Goal: Task Accomplishment & Management: Use online tool/utility

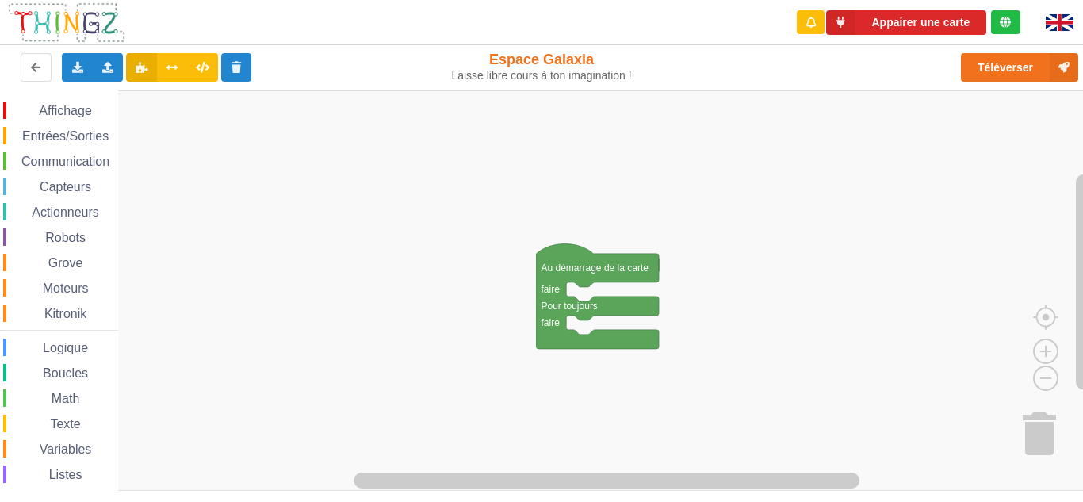
click at [549, 243] on rect "Espace de travail de Blocky" at bounding box center [547, 290] width 1094 height 400
click at [887, 33] on button "Appairer une carte" at bounding box center [906, 22] width 160 height 25
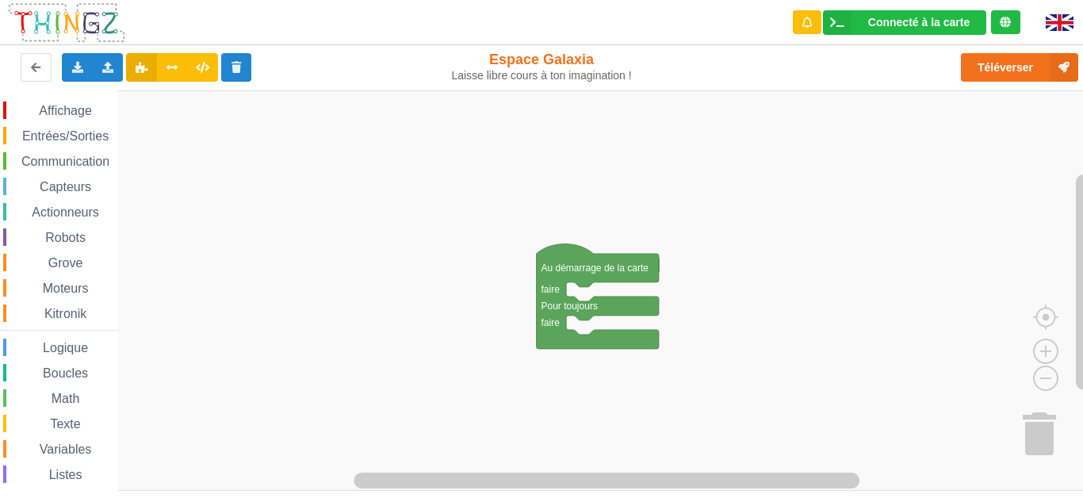
click at [61, 166] on span "Communication" at bounding box center [65, 161] width 93 height 13
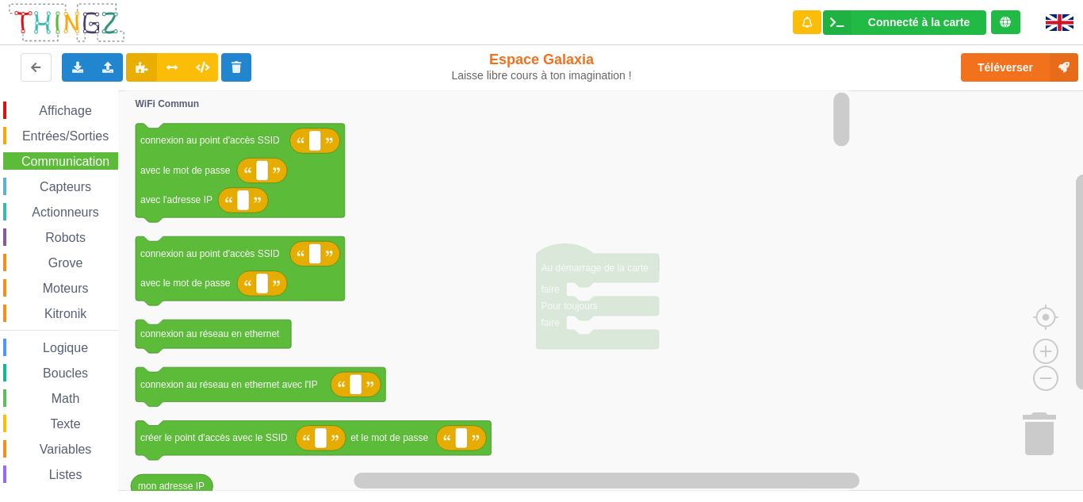
click at [61, 166] on span "Communication" at bounding box center [65, 161] width 93 height 13
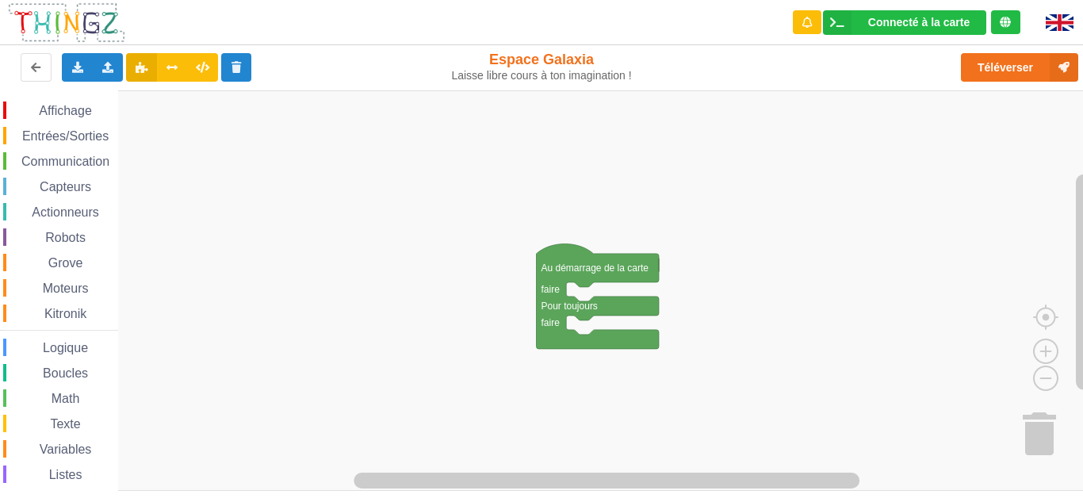
click at [42, 159] on span "Communication" at bounding box center [65, 161] width 93 height 13
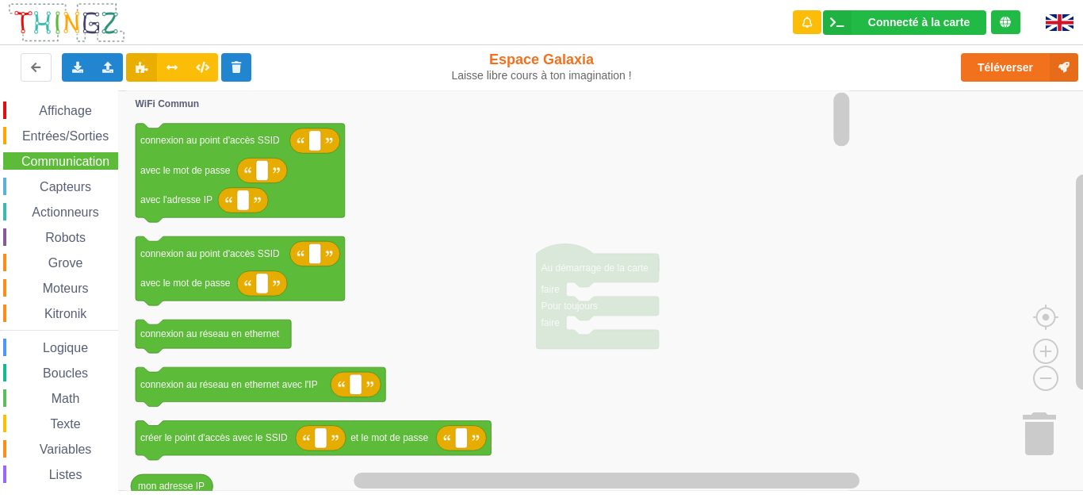
click at [218, 161] on icon "Espace de travail de Blocky" at bounding box center [240, 173] width 209 height 99
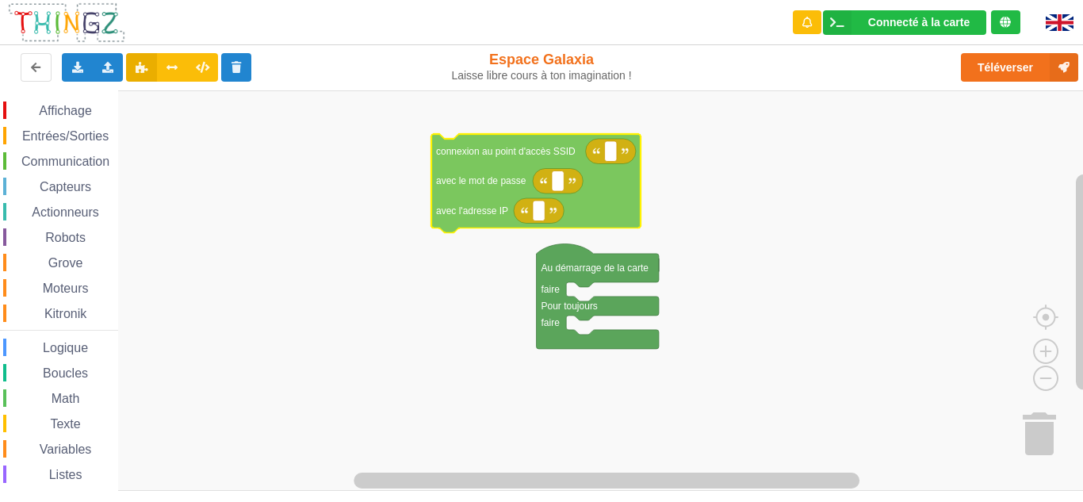
click at [516, 171] on div "Affichage Entrées/Sorties Communication Capteurs Actionneurs Robots Grove Moteu…" at bounding box center [547, 290] width 1094 height 400
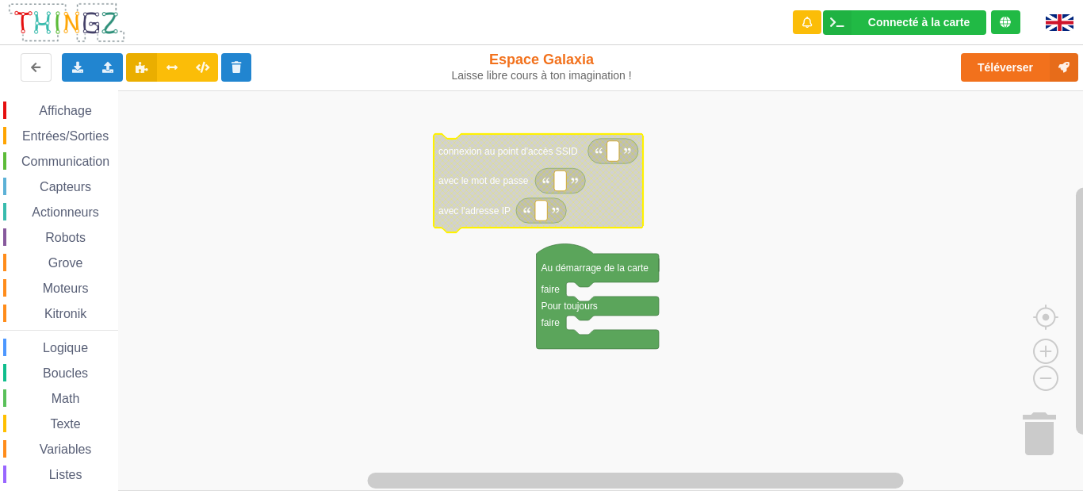
click at [612, 160] on rect "Espace de travail de Blocky" at bounding box center [613, 151] width 12 height 21
type input "technoa5"
click at [560, 187] on rect "Espace de travail de Blocky" at bounding box center [560, 180] width 12 height 21
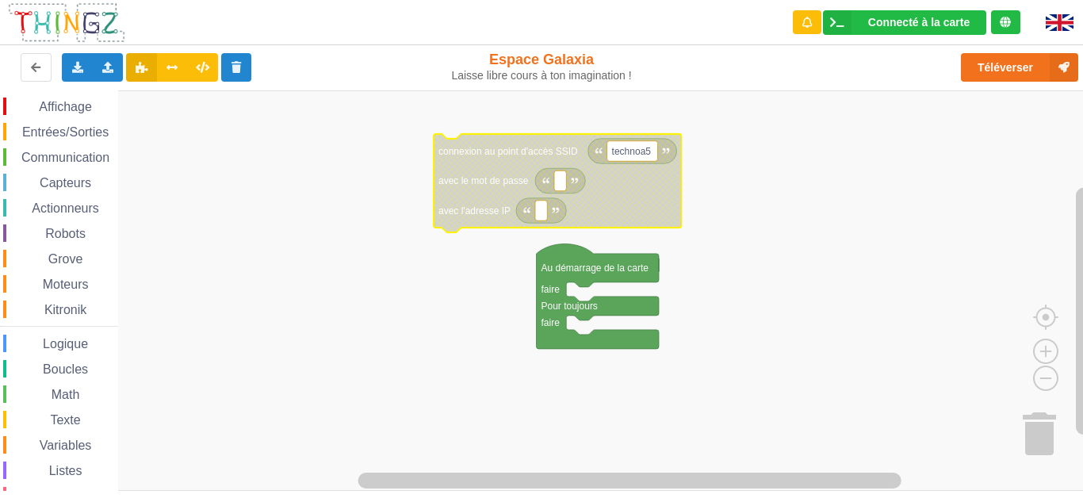
click at [42, 153] on span "Communication" at bounding box center [65, 157] width 93 height 13
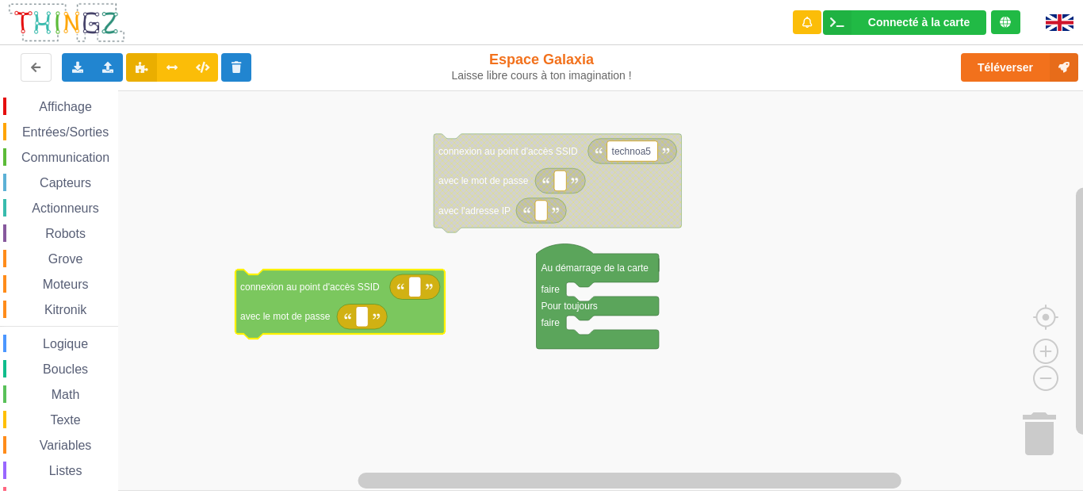
click at [311, 286] on div "Affichage Entrées/Sorties Communication Capteurs Actionneurs Robots Grove Moteu…" at bounding box center [547, 290] width 1094 height 400
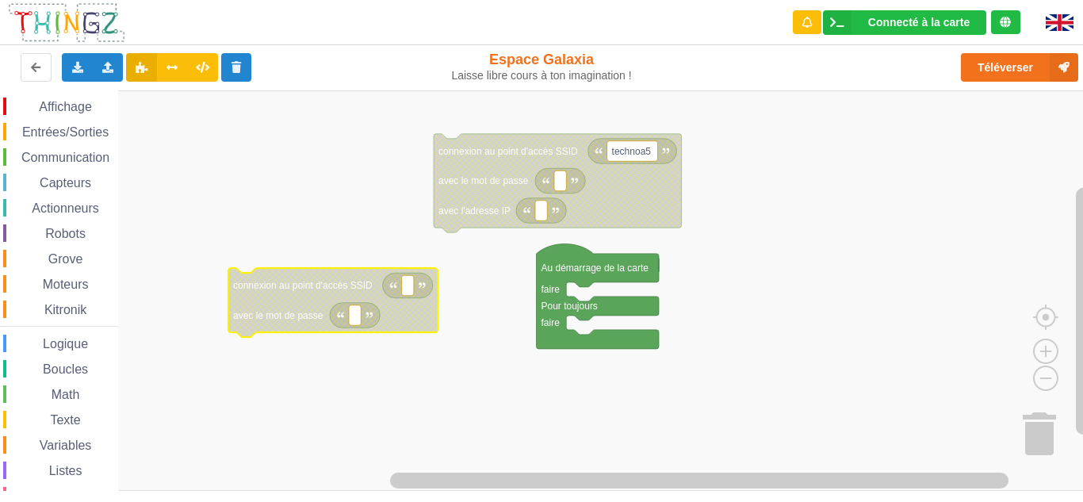
click at [408, 285] on text "Espace de travail de Blocky" at bounding box center [408, 285] width 2 height 11
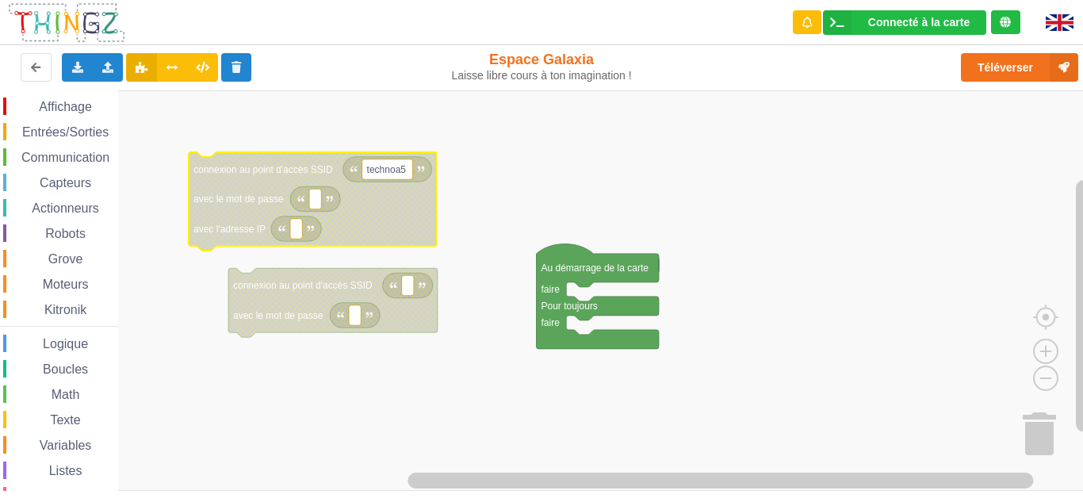
click at [392, 218] on icon "Espace de travail de Blocky" at bounding box center [313, 201] width 248 height 99
click at [380, 233] on icon "Espace de travail de Blocky" at bounding box center [313, 201] width 248 height 99
click at [382, 222] on icon "Espace de travail de Blocky" at bounding box center [313, 201] width 248 height 99
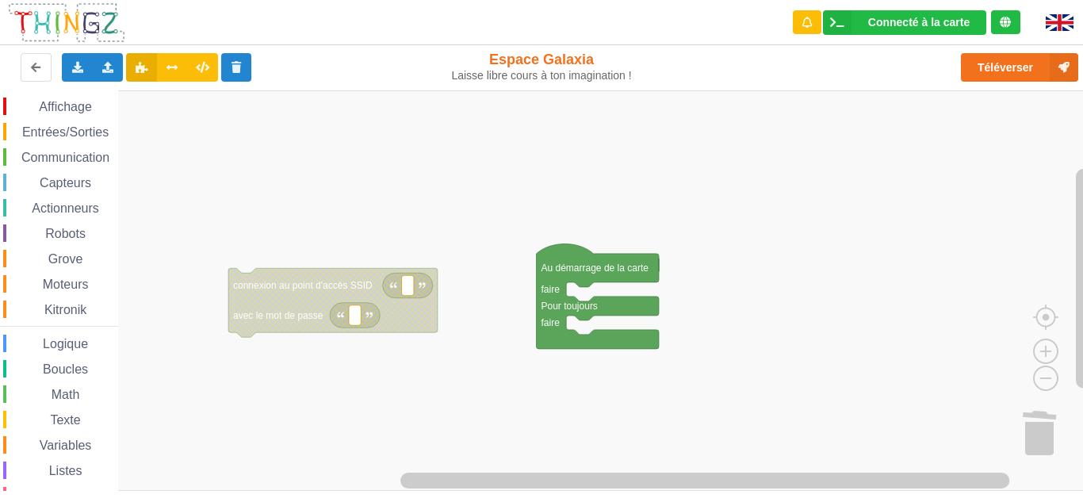
click at [297, 272] on icon "Espace de travail de Blocky" at bounding box center [332, 302] width 209 height 69
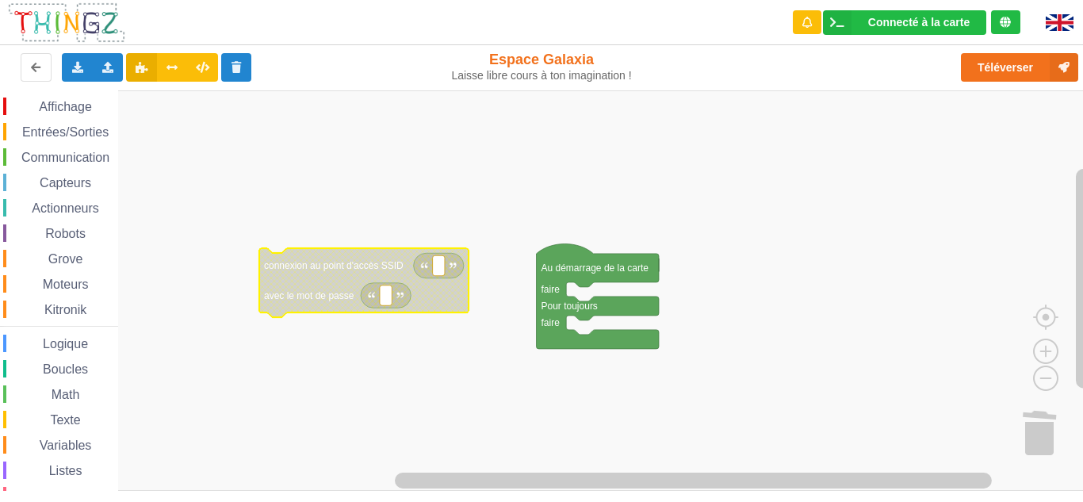
click at [422, 270] on icon "Espace de travail de Blocky" at bounding box center [439, 265] width 50 height 25
click at [434, 266] on rect "Espace de travail de Blocky" at bounding box center [439, 265] width 12 height 21
type input "technoa5"
type input "1234567890"
click at [415, 351] on rect "Espace de travail de Blocky" at bounding box center [547, 290] width 1094 height 400
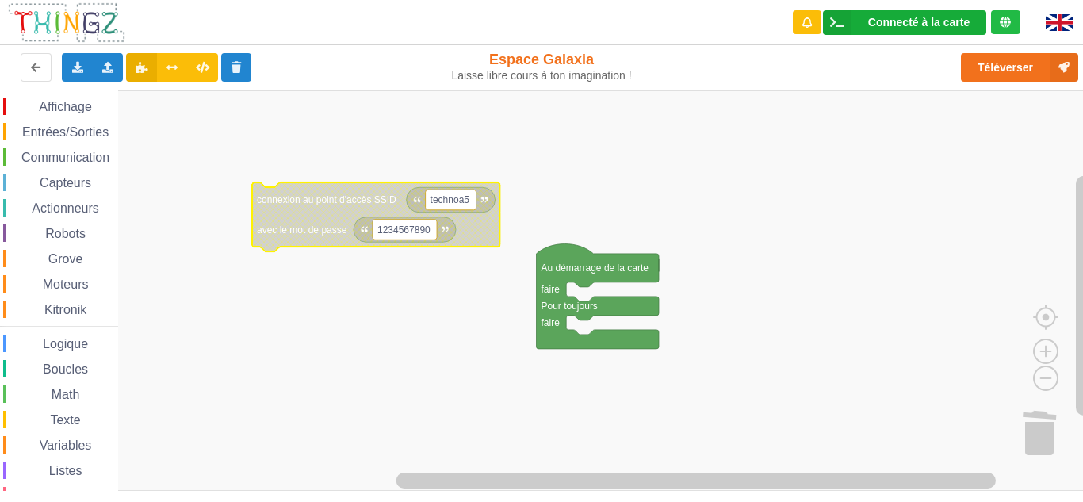
click at [893, 29] on div "Connecté à la carte Réglages Ouvrir le moniteur automatiquement Connexion autom…" at bounding box center [904, 22] width 163 height 25
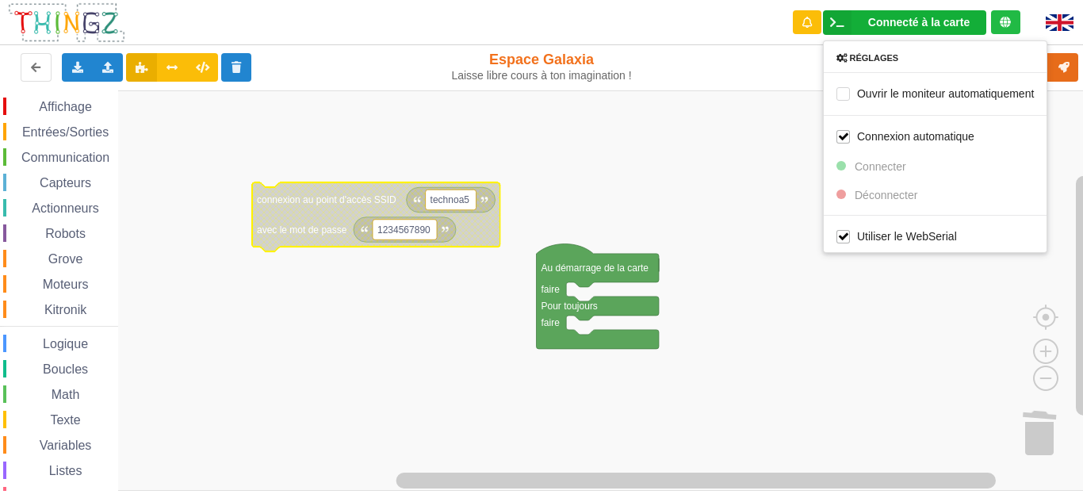
click at [771, 115] on rect "Espace de travail de Blocky" at bounding box center [547, 290] width 1094 height 400
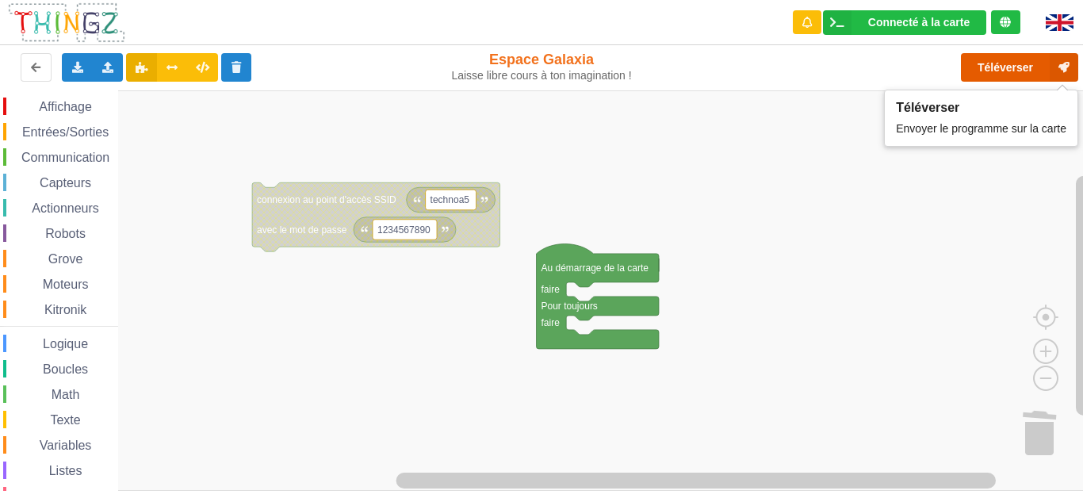
click at [977, 57] on button "Téléverser" at bounding box center [1019, 67] width 117 height 29
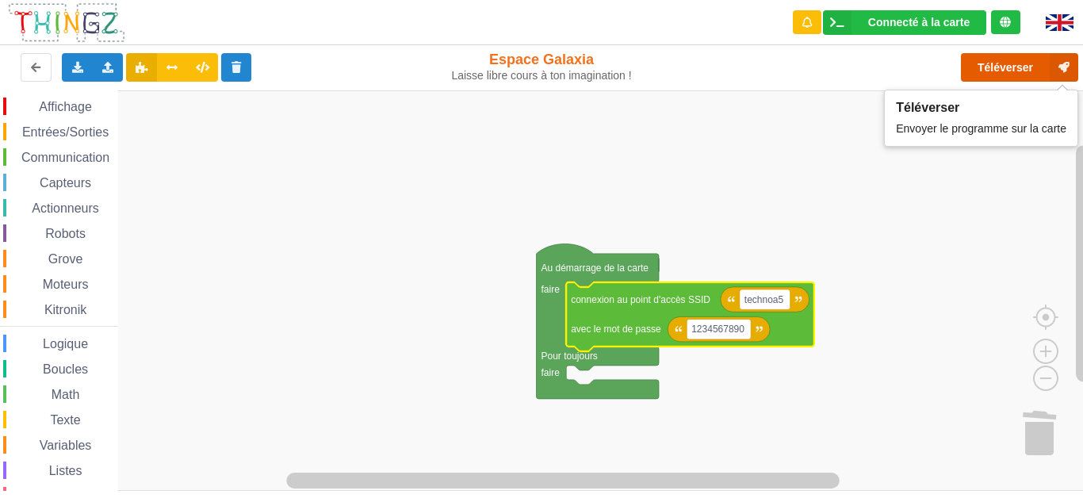
click at [999, 60] on button "Téléverser" at bounding box center [1019, 67] width 117 height 29
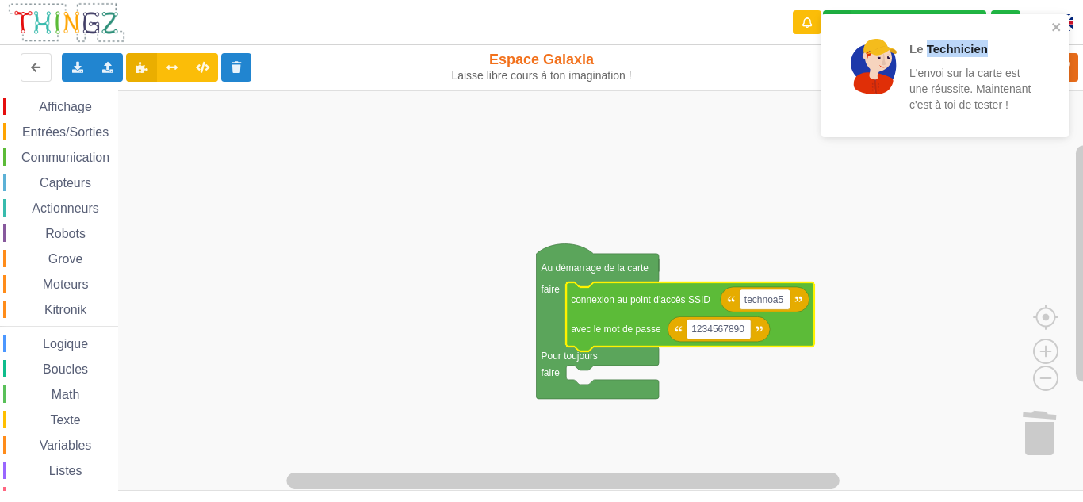
click at [973, 57] on div "Le Technicien L'envoi sur la carte est une réussite. Maintenant c'est à toi de …" at bounding box center [945, 81] width 254 height 140
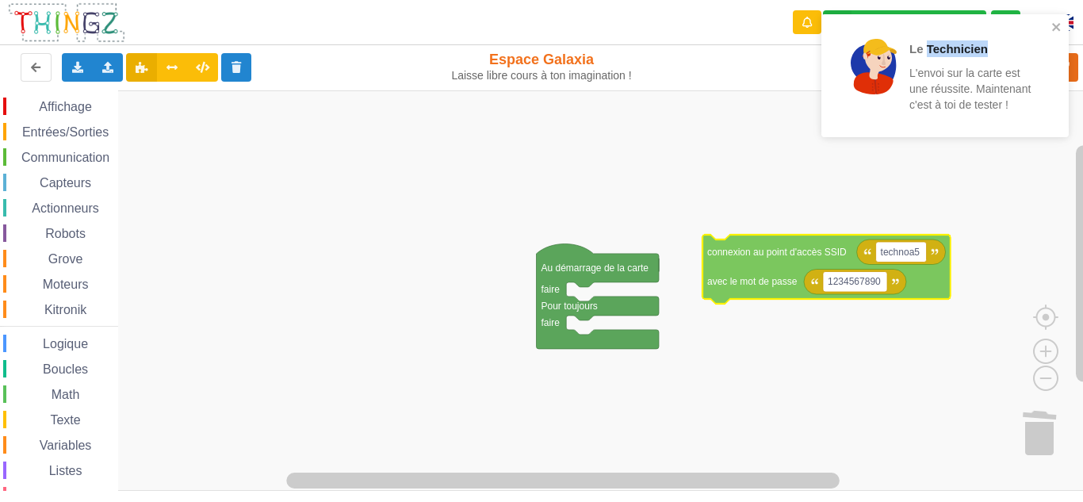
click at [803, 263] on icon "Espace de travail de Blocky" at bounding box center [826, 269] width 248 height 69
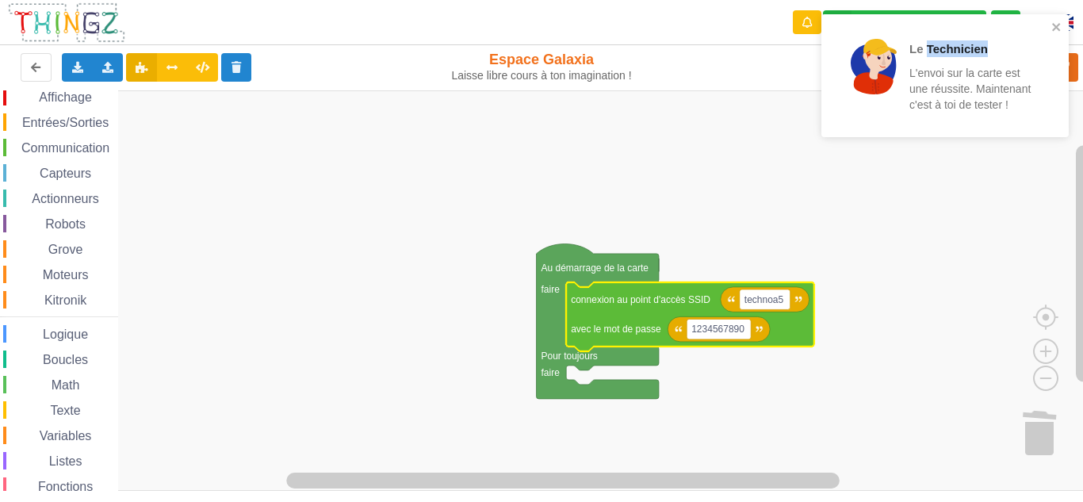
scroll to position [0, 0]
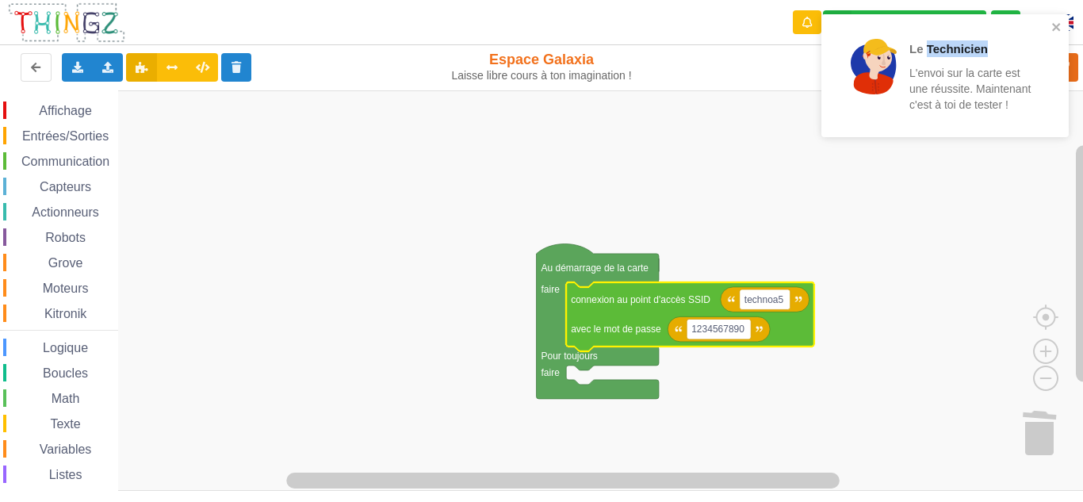
click at [41, 103] on div "Affichage" at bounding box center [60, 109] width 115 height 17
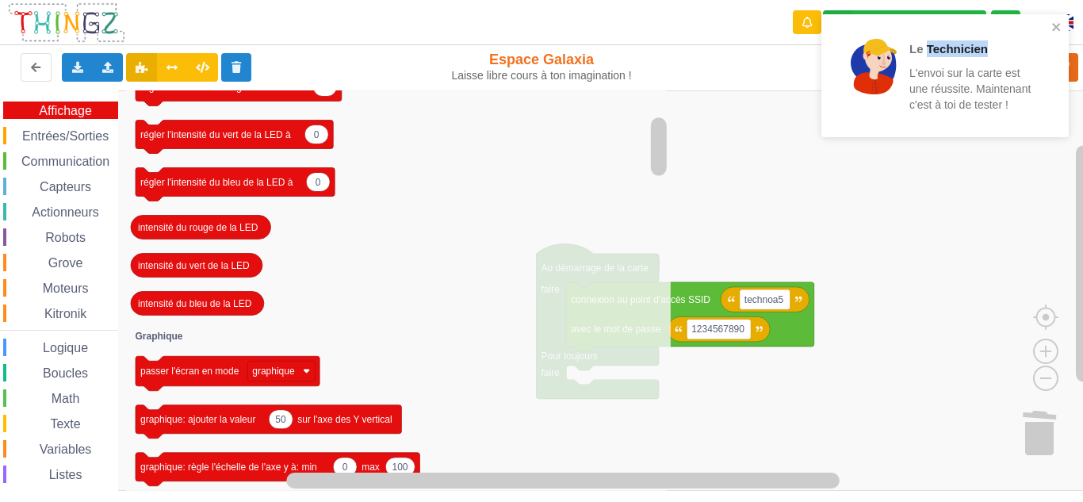
click at [77, 127] on div "Entrées/Sorties" at bounding box center [60, 135] width 115 height 17
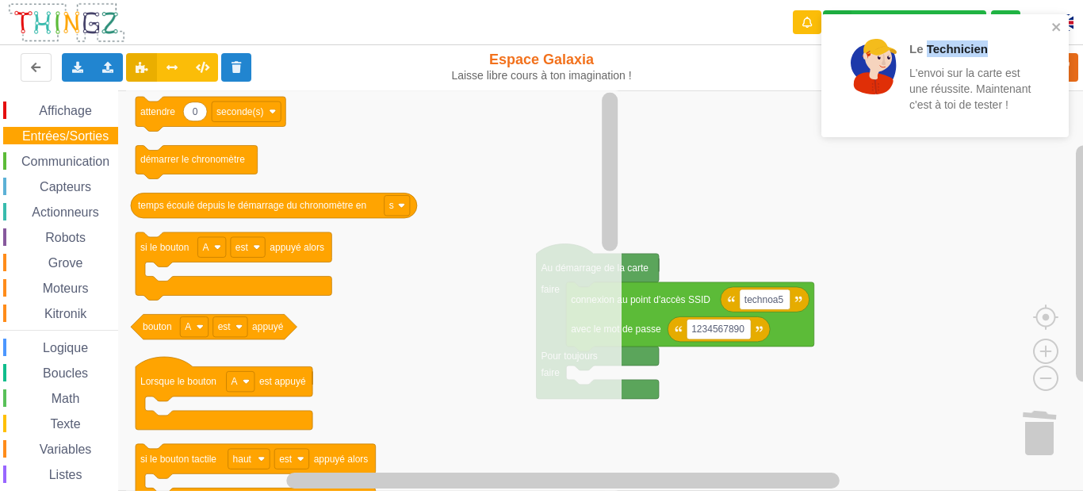
click at [75, 137] on span "Entrées/Sorties" at bounding box center [65, 135] width 91 height 13
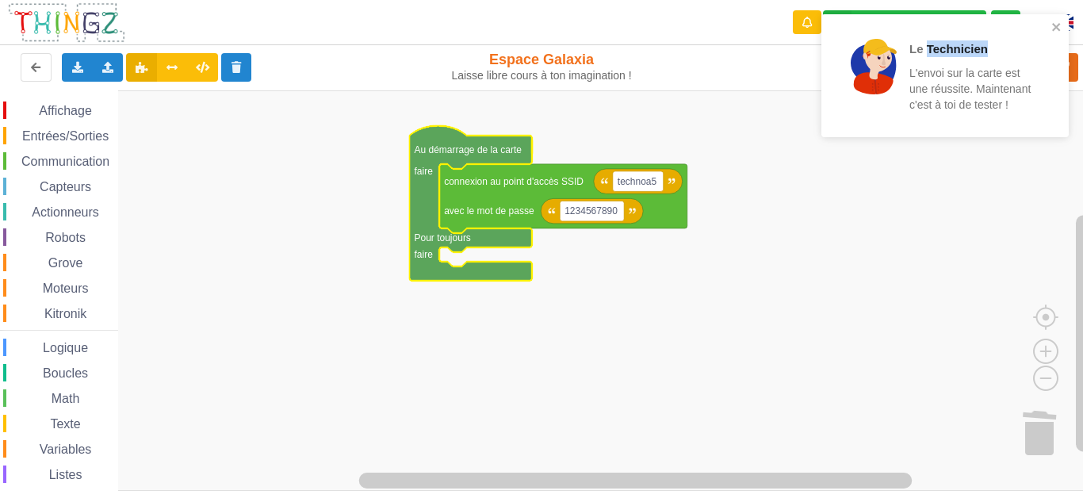
click at [812, 201] on rect "Espace de travail de Blocky" at bounding box center [547, 290] width 1094 height 400
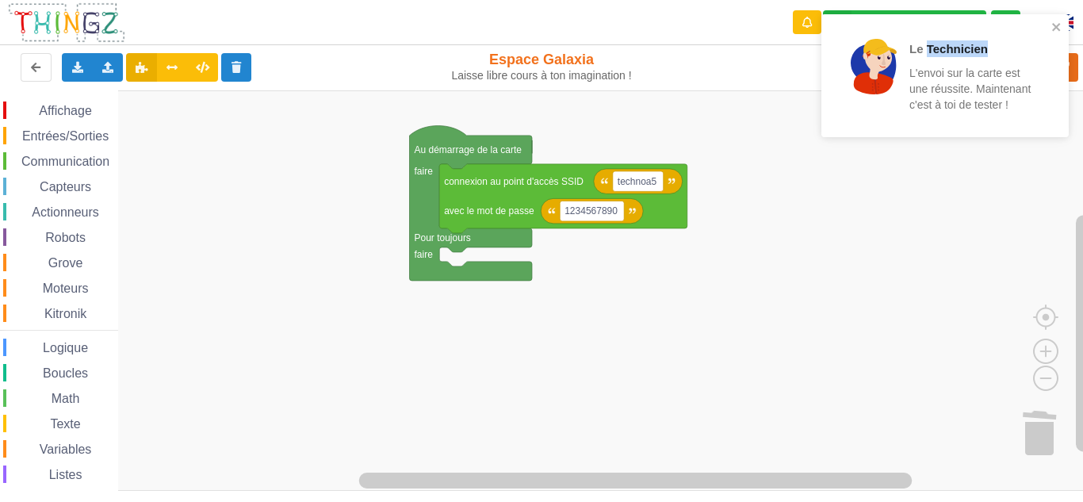
click at [821, 134] on div "notification timer" at bounding box center [821, 135] width 0 height 4
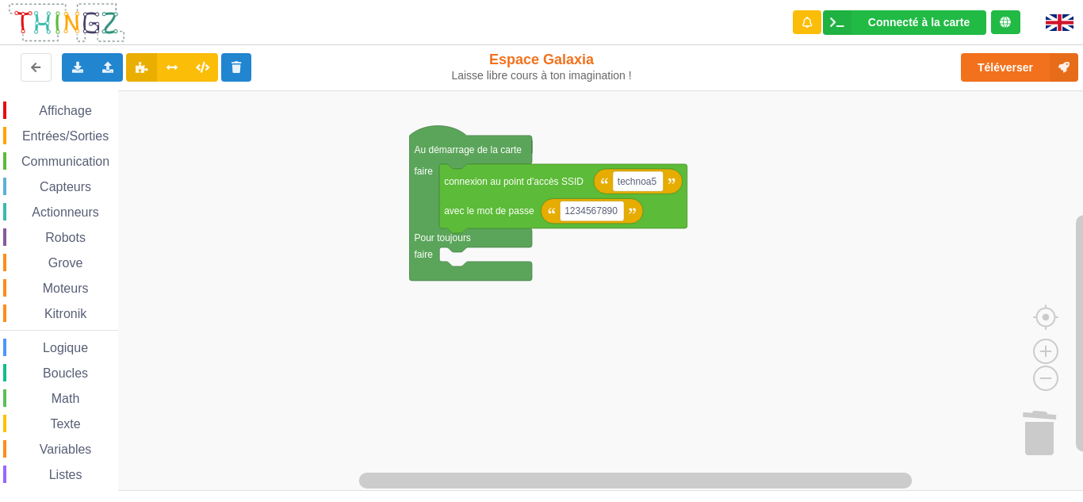
click at [65, 137] on span "Entrées/Sorties" at bounding box center [65, 135] width 91 height 13
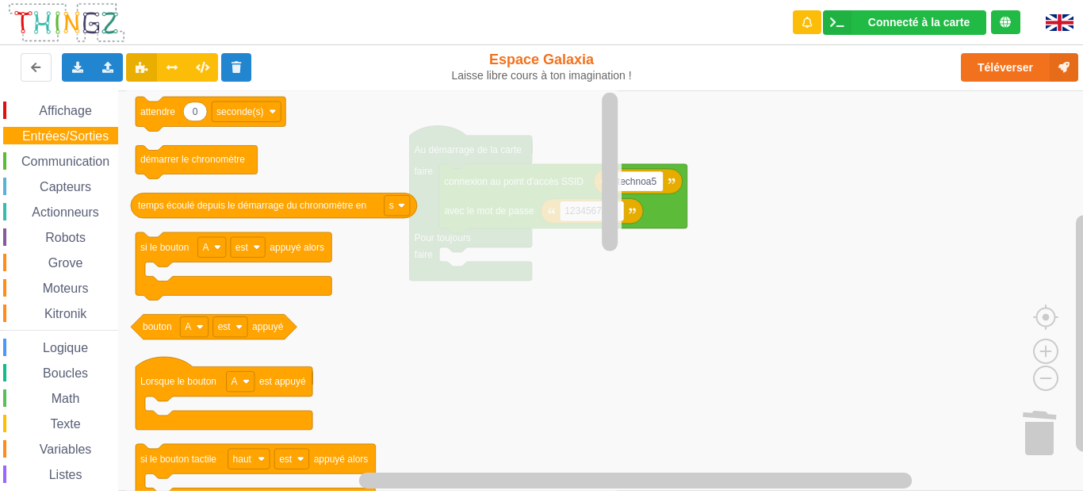
click at [56, 159] on span "Communication" at bounding box center [65, 161] width 93 height 13
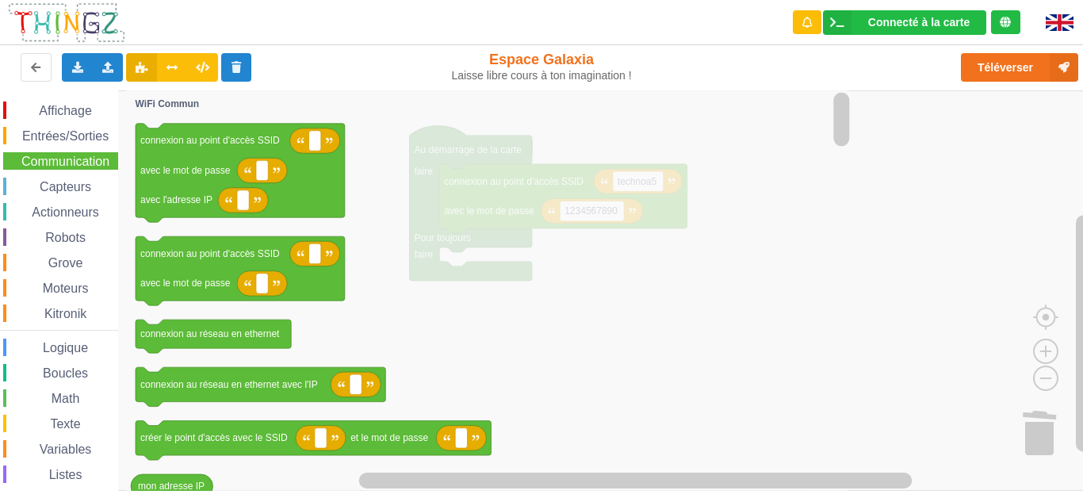
click at [37, 165] on span "Communication" at bounding box center [65, 161] width 93 height 13
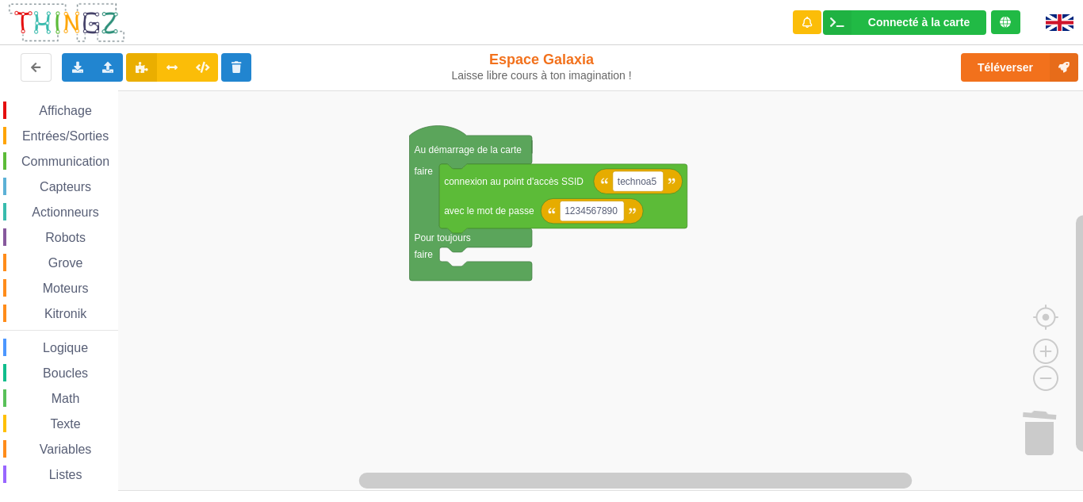
click at [106, 166] on span "Communication" at bounding box center [65, 161] width 93 height 13
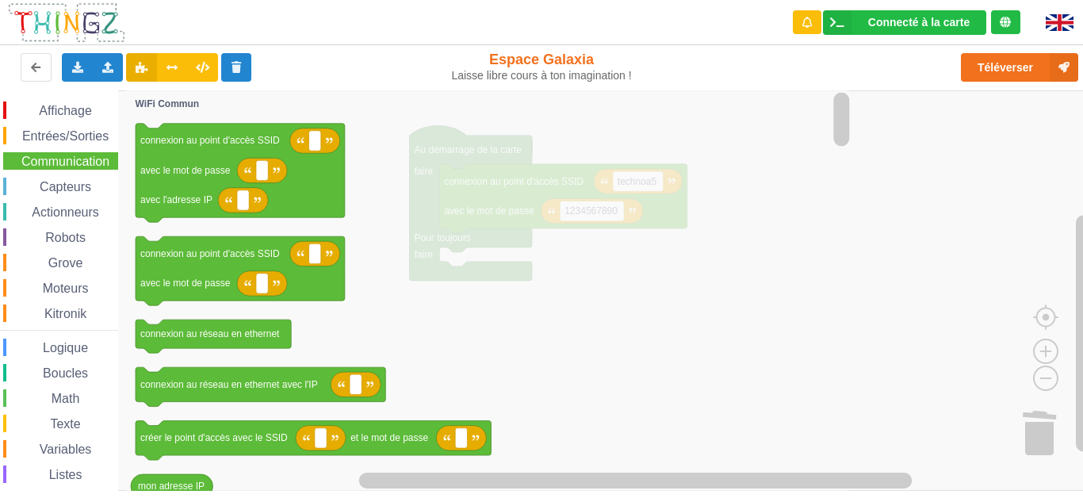
click at [93, 164] on span "Communication" at bounding box center [65, 161] width 93 height 13
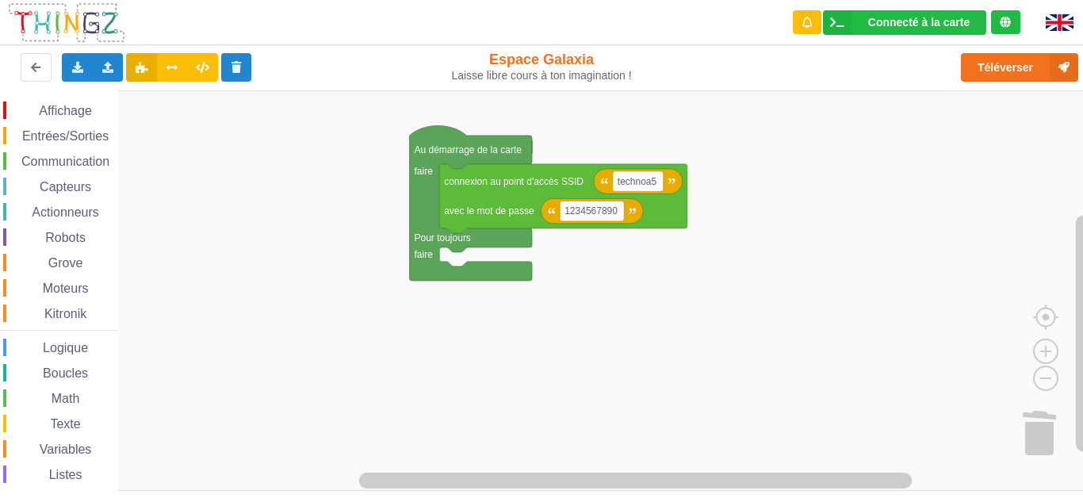
click at [94, 168] on div "Communication" at bounding box center [60, 160] width 115 height 17
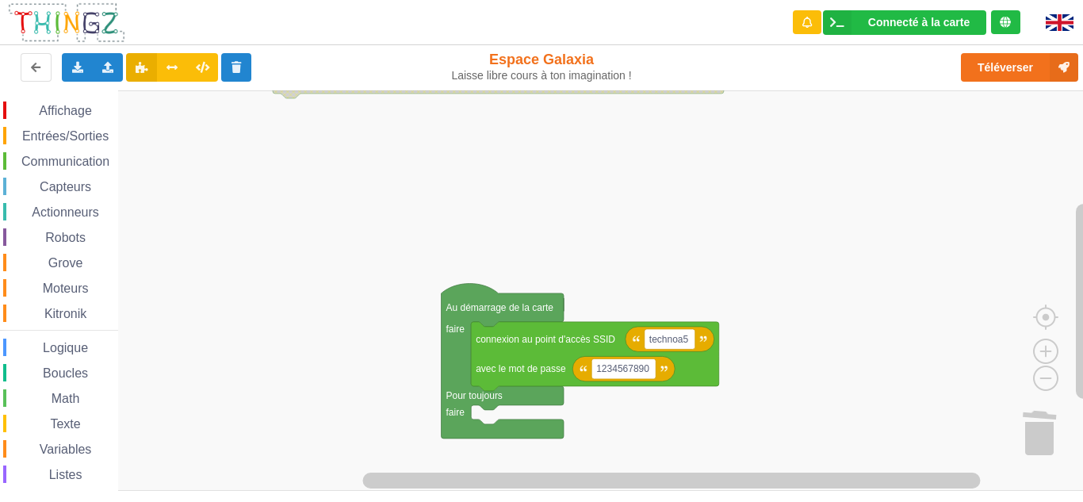
click at [29, 180] on div "Capteurs" at bounding box center [60, 186] width 115 height 17
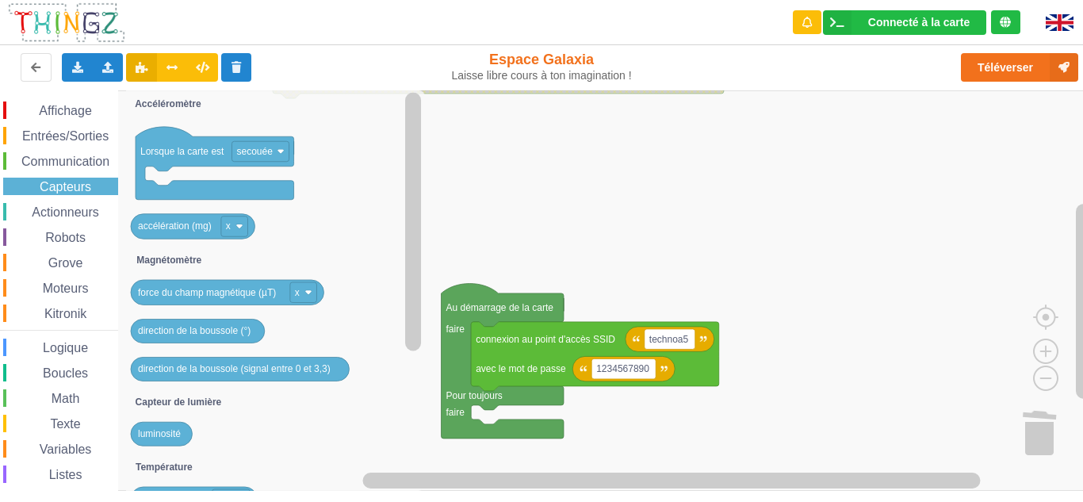
click at [27, 153] on div "Communication" at bounding box center [60, 160] width 115 height 17
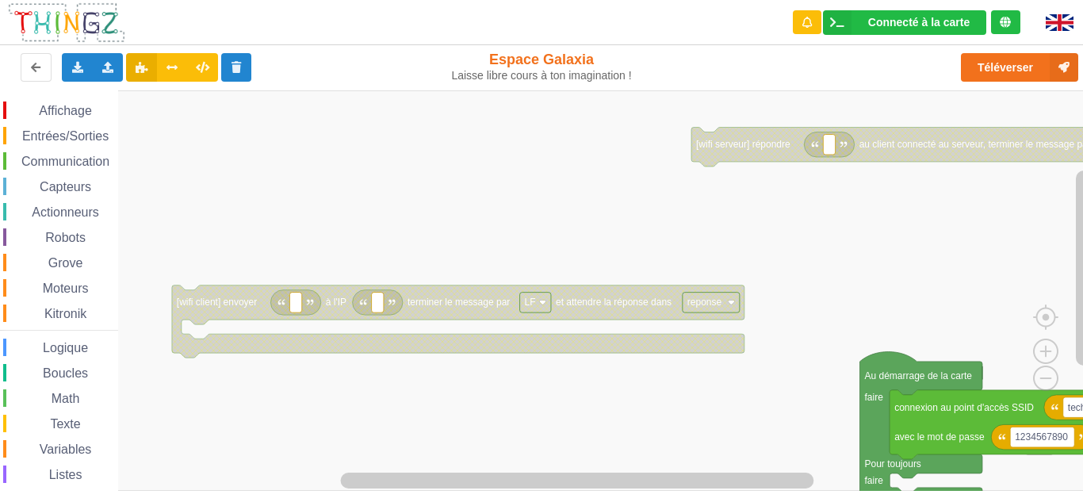
click at [246, 329] on rect "Espace de travail de Blocky" at bounding box center [547, 290] width 1094 height 400
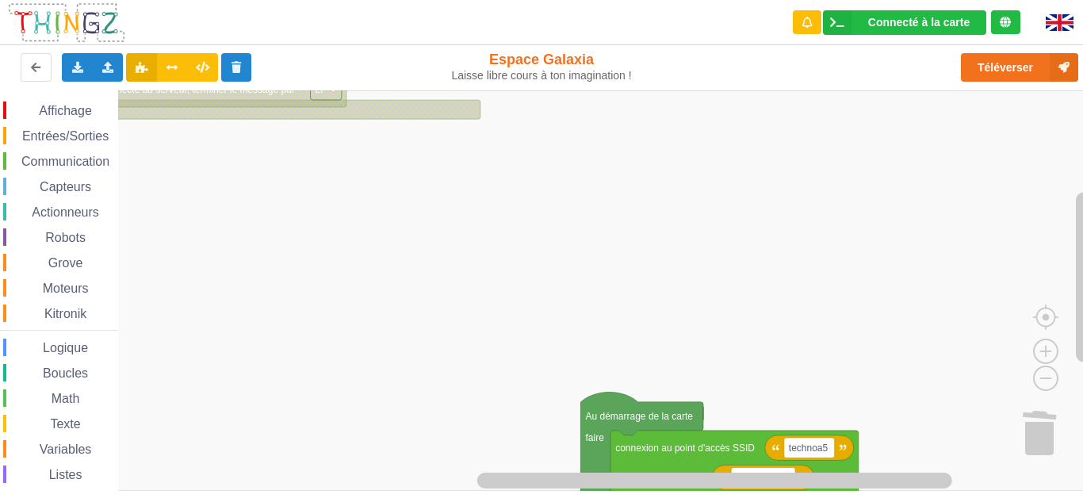
click at [372, 346] on rect "Espace de travail de Blocky" at bounding box center [547, 290] width 1094 height 400
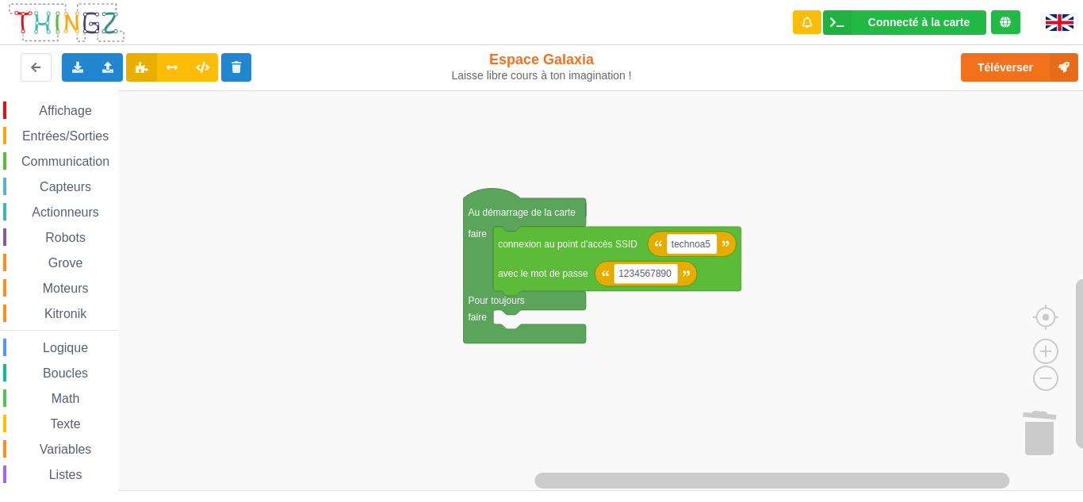
click at [43, 166] on span "Communication" at bounding box center [65, 161] width 93 height 13
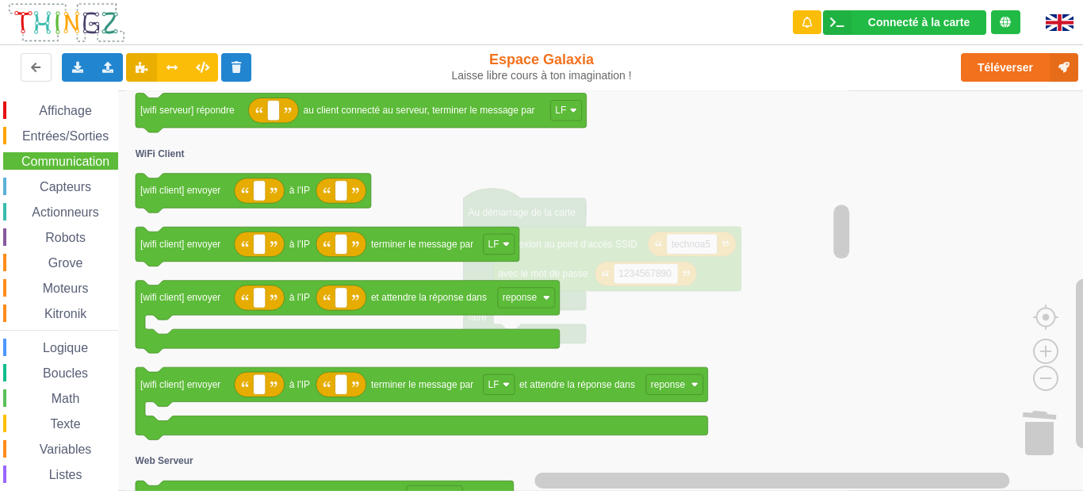
click at [822, 216] on icon "Espace de travail de Blocky" at bounding box center [489, 290] width 727 height 400
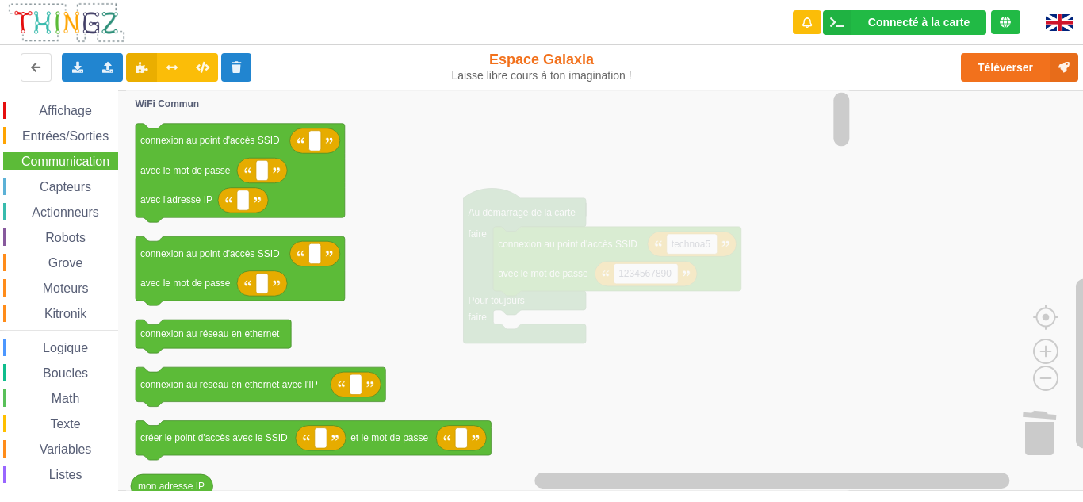
click at [840, 136] on rect "Espace de travail de Blocky" at bounding box center [841, 119] width 16 height 54
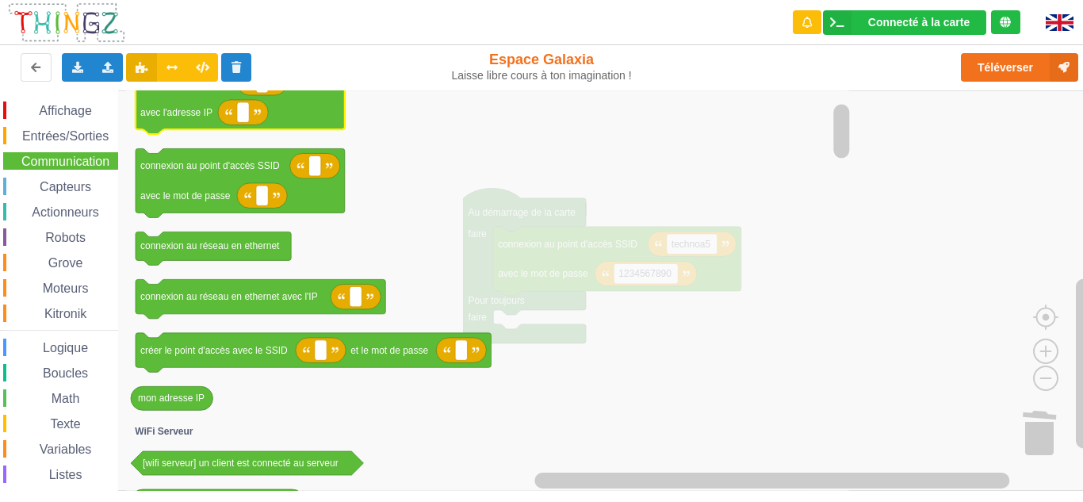
click at [171, 134] on rect "Espace de travail de Blocky" at bounding box center [547, 290] width 1094 height 400
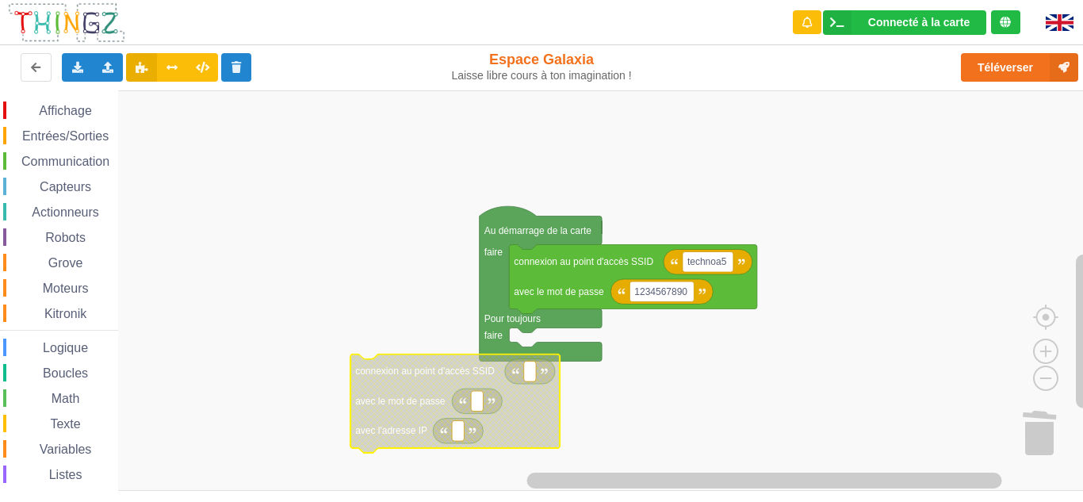
click at [86, 165] on span "Communication" at bounding box center [65, 161] width 93 height 13
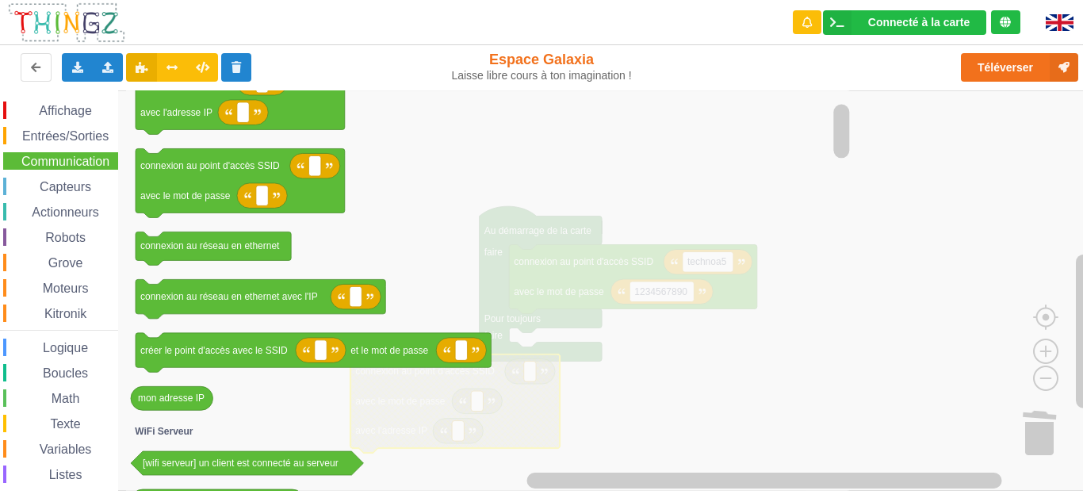
click at [937, 350] on rect "Espace de travail de Blocky" at bounding box center [547, 290] width 1094 height 400
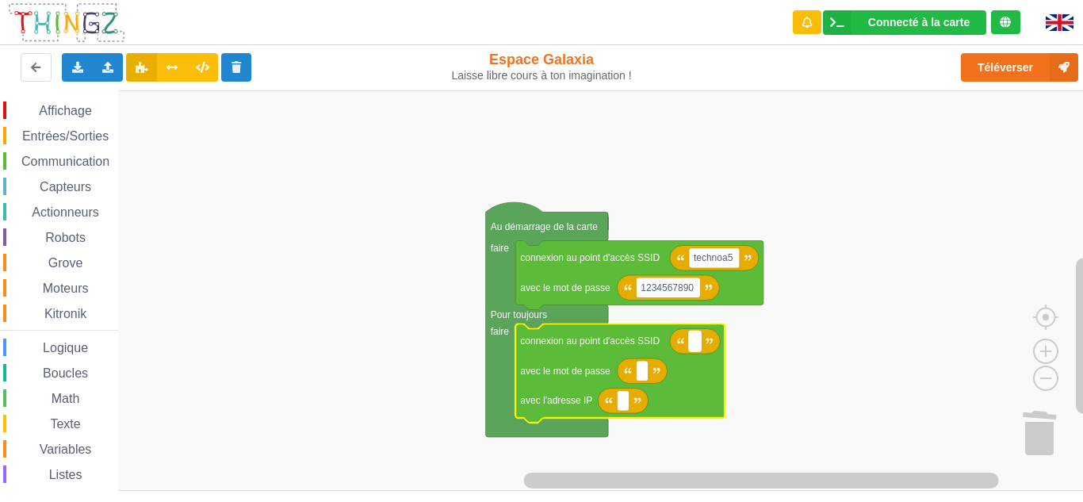
click at [699, 342] on rect "Espace de travail de Blocky" at bounding box center [695, 341] width 12 height 21
type input "T"
type input "technoa5"
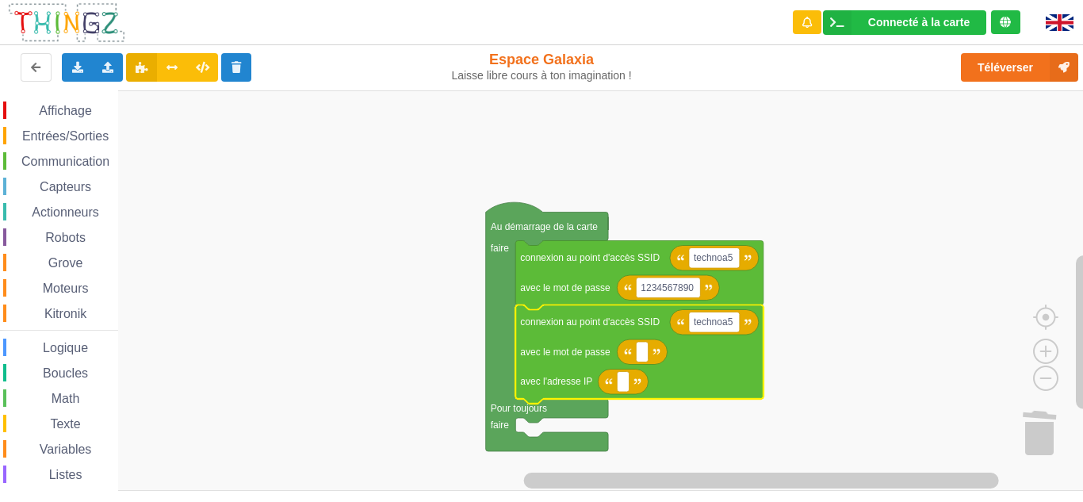
click at [29, 155] on span "Communication" at bounding box center [65, 161] width 93 height 13
click at [30, 168] on div "Communication" at bounding box center [60, 160] width 115 height 17
click at [677, 365] on icon "Espace de travail de Blocky" at bounding box center [639, 353] width 248 height 99
click at [43, 155] on span "Communication" at bounding box center [65, 161] width 93 height 13
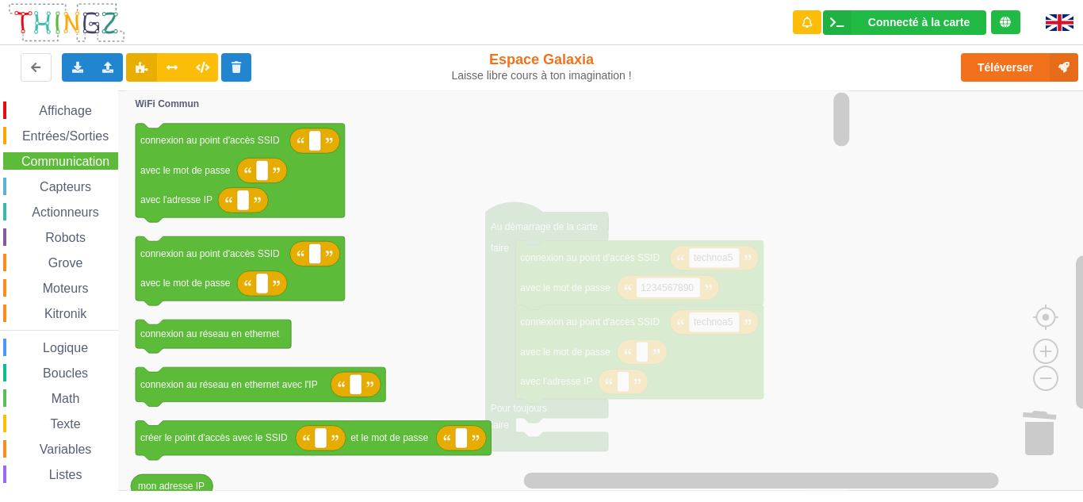
click at [861, 337] on rect "Espace de travail de Blocky" at bounding box center [547, 290] width 1094 height 400
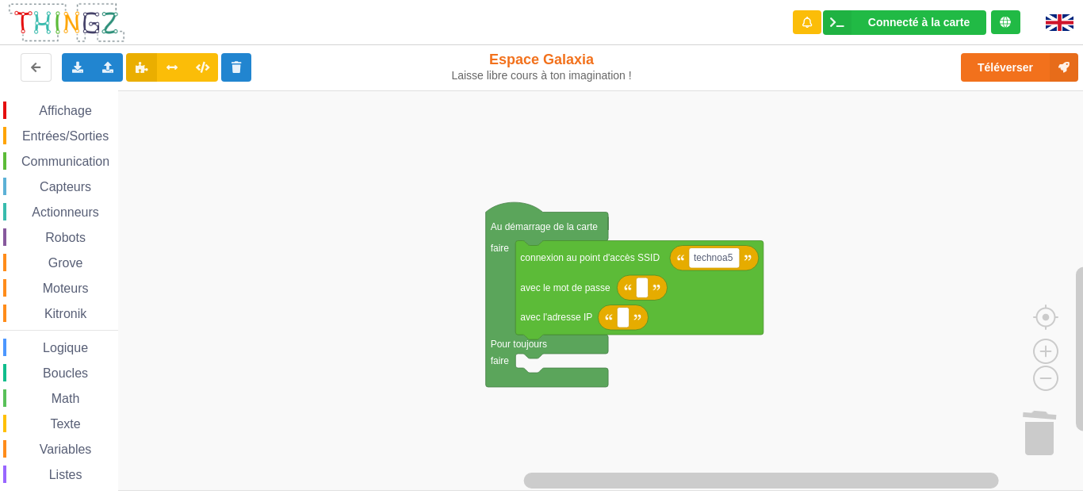
click at [79, 163] on span "Communication" at bounding box center [65, 161] width 93 height 13
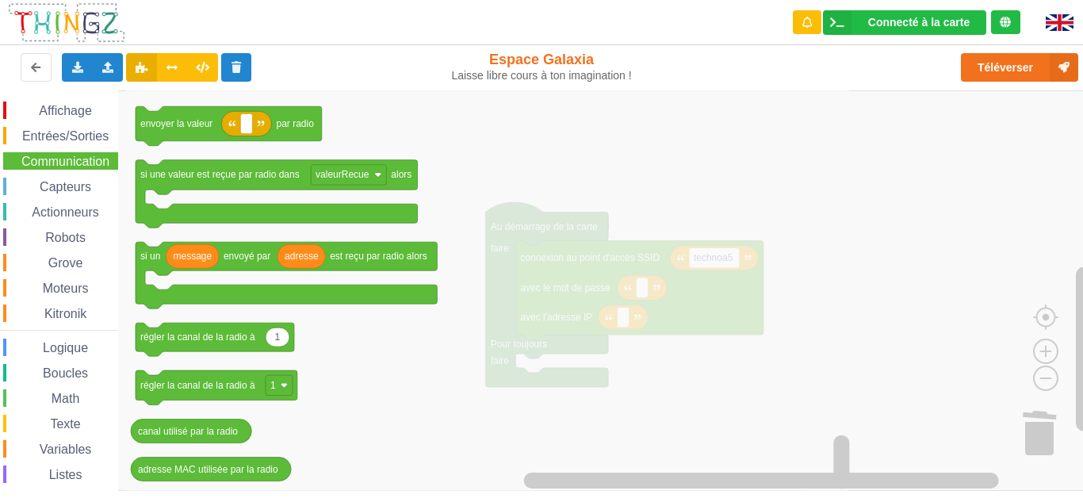
click at [680, 172] on icon "Espace de travail de Blocky" at bounding box center [489, 290] width 727 height 400
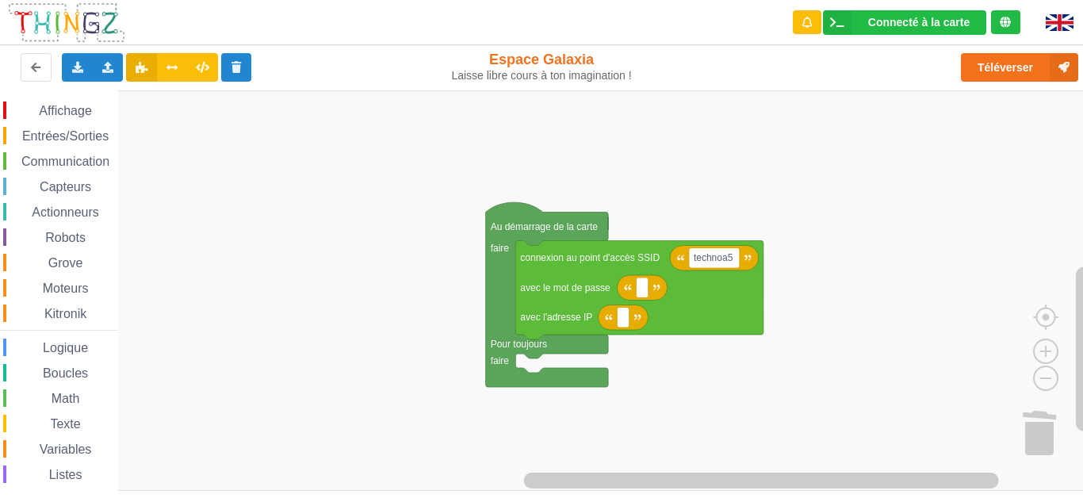
click at [965, 258] on rect "Espace de travail de Blocky" at bounding box center [547, 290] width 1094 height 400
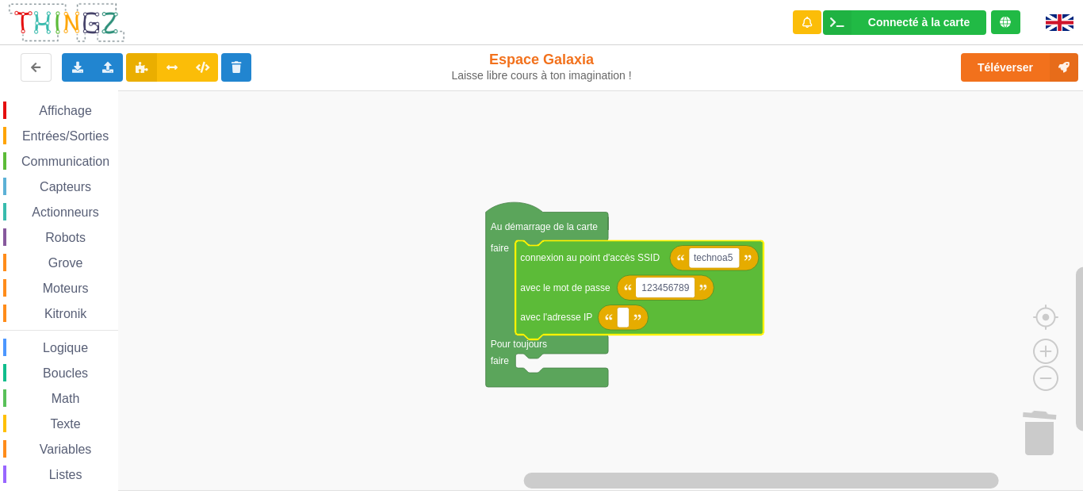
type input "1234567890"
click at [621, 319] on text "Espace de travail de Blocky" at bounding box center [622, 317] width 2 height 11
type input "1"
click at [625, 324] on rect "Espace de travail de Blocky" at bounding box center [623, 317] width 12 height 21
type input "&"
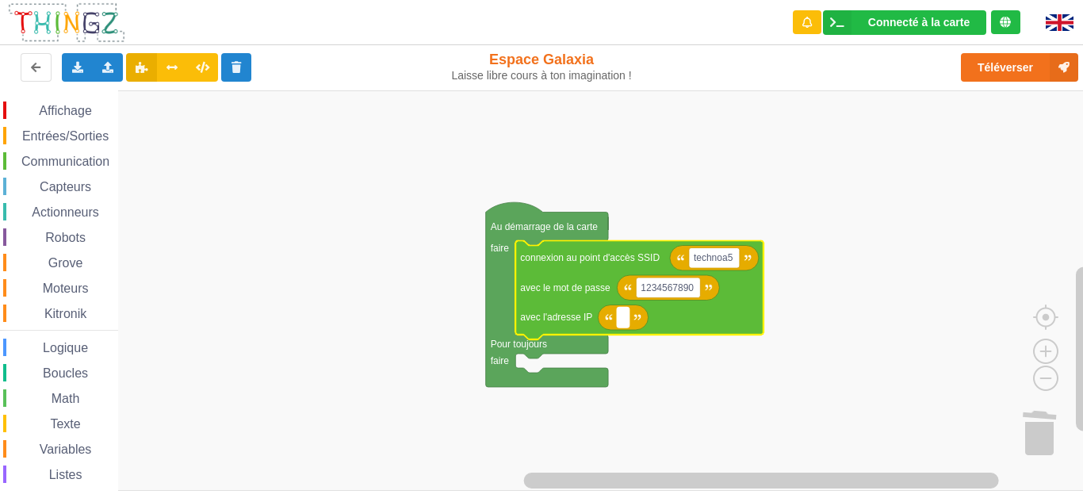
click at [623, 321] on text "Espace de travail de Blocky" at bounding box center [622, 317] width 2 height 11
type input "é"
type input "[TECHNICAL_ID]"
click at [795, 344] on rect "Espace de travail de Blocky" at bounding box center [547, 290] width 1094 height 400
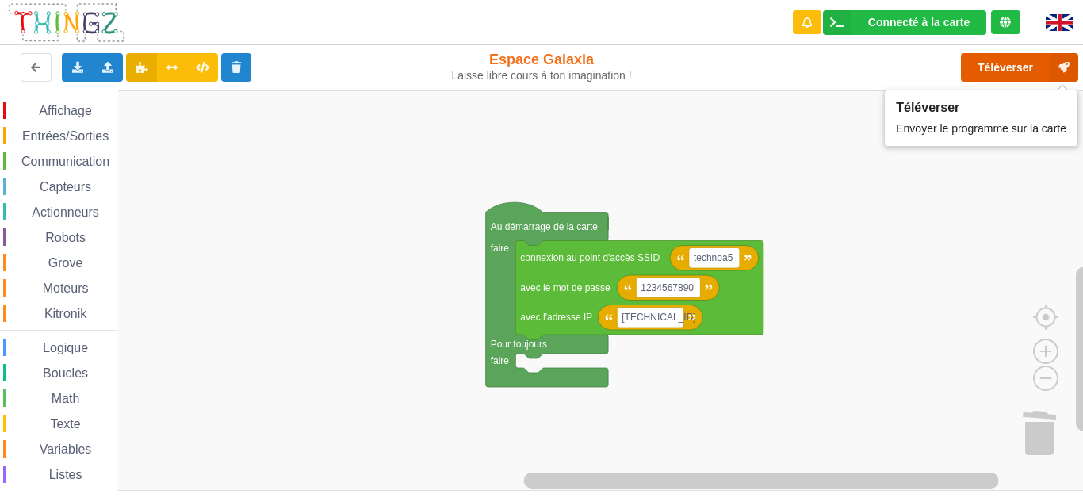
click at [1000, 63] on button "Téléverser" at bounding box center [1019, 67] width 117 height 29
